Goal: Task Accomplishment & Management: Use online tool/utility

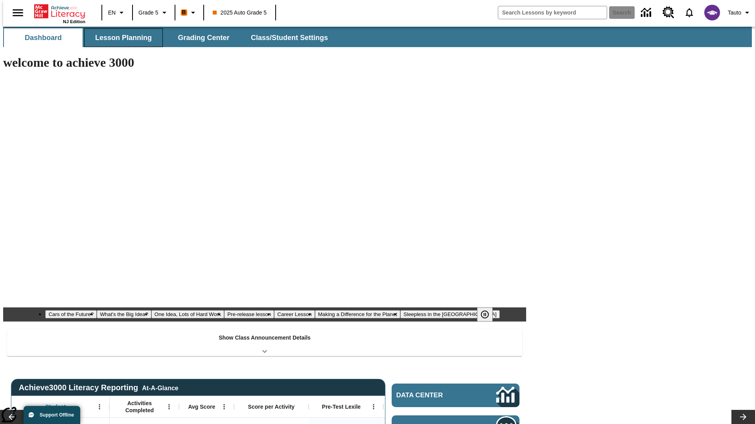
click at [120, 38] on button "Lesson Planning" at bounding box center [123, 37] width 79 height 19
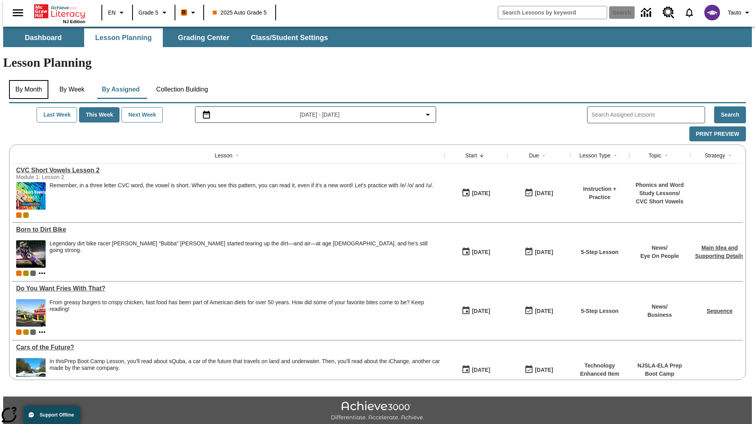
click at [26, 80] on button "By Month" at bounding box center [28, 89] width 39 height 19
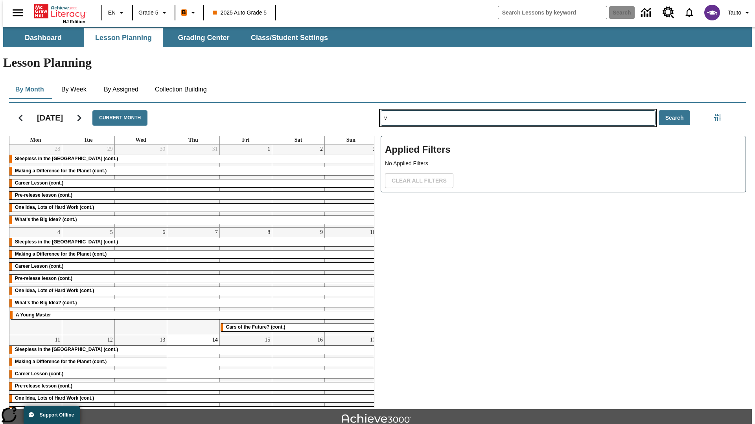
type input "v"
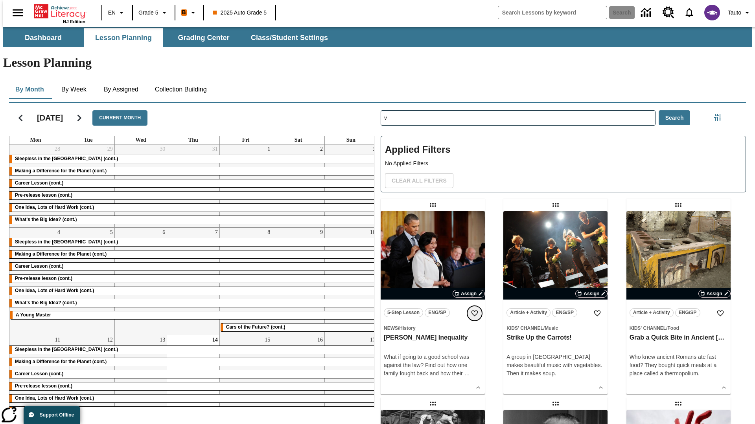
click at [474, 310] on icon "Add to Favorites" at bounding box center [474, 314] width 8 height 8
click at [57, 11] on icon "Home" at bounding box center [60, 12] width 52 height 16
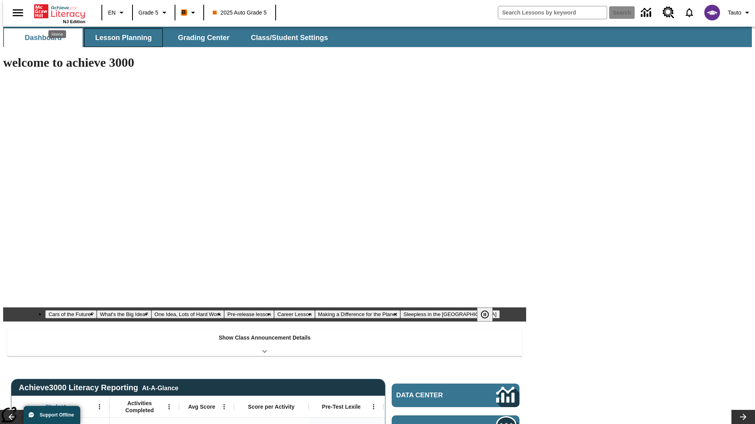
click at [120, 38] on button "Lesson Planning" at bounding box center [123, 37] width 79 height 19
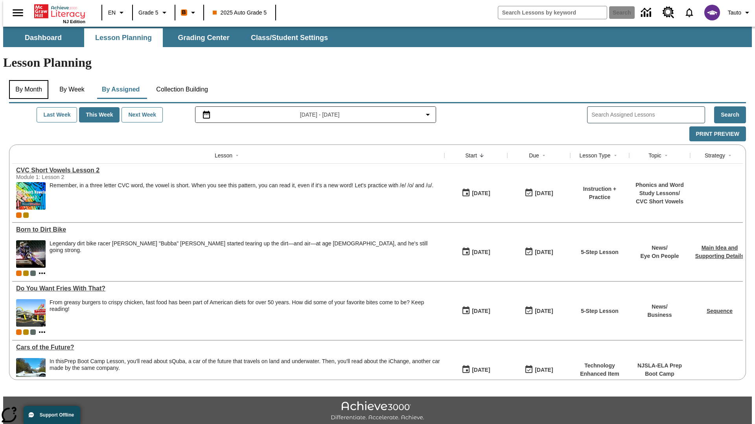
click at [26, 80] on button "By Month" at bounding box center [28, 89] width 39 height 19
